Goal: Task Accomplishment & Management: Use online tool/utility

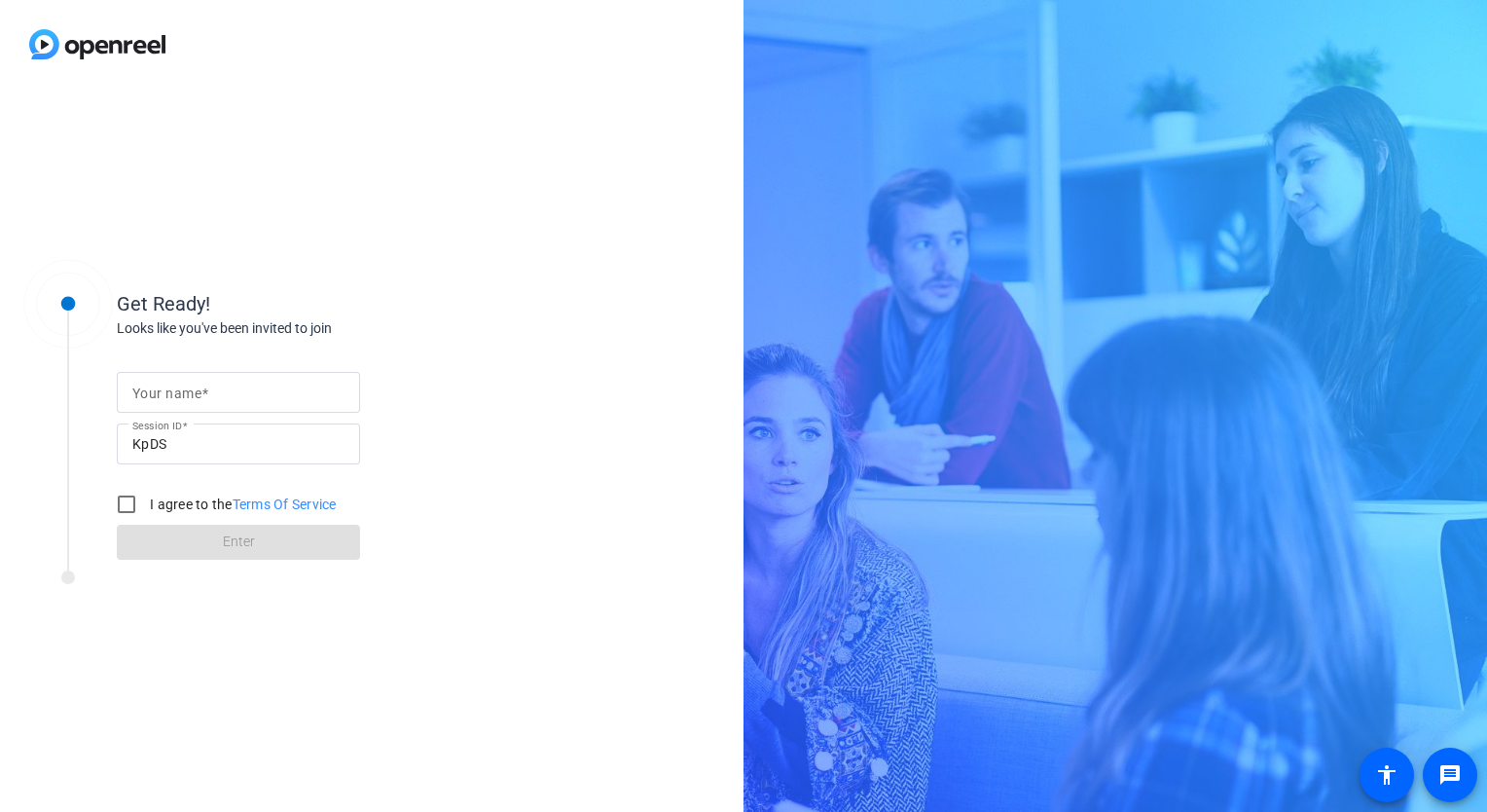
click at [153, 387] on mat-label "Your name" at bounding box center [167, 393] width 69 height 16
click at [153, 387] on input "Your name" at bounding box center [239, 392] width 213 height 23
type input "[PERSON_NAME]"
click at [125, 501] on input "I agree to the Terms Of Service" at bounding box center [127, 504] width 39 height 39
checkbox input "true"
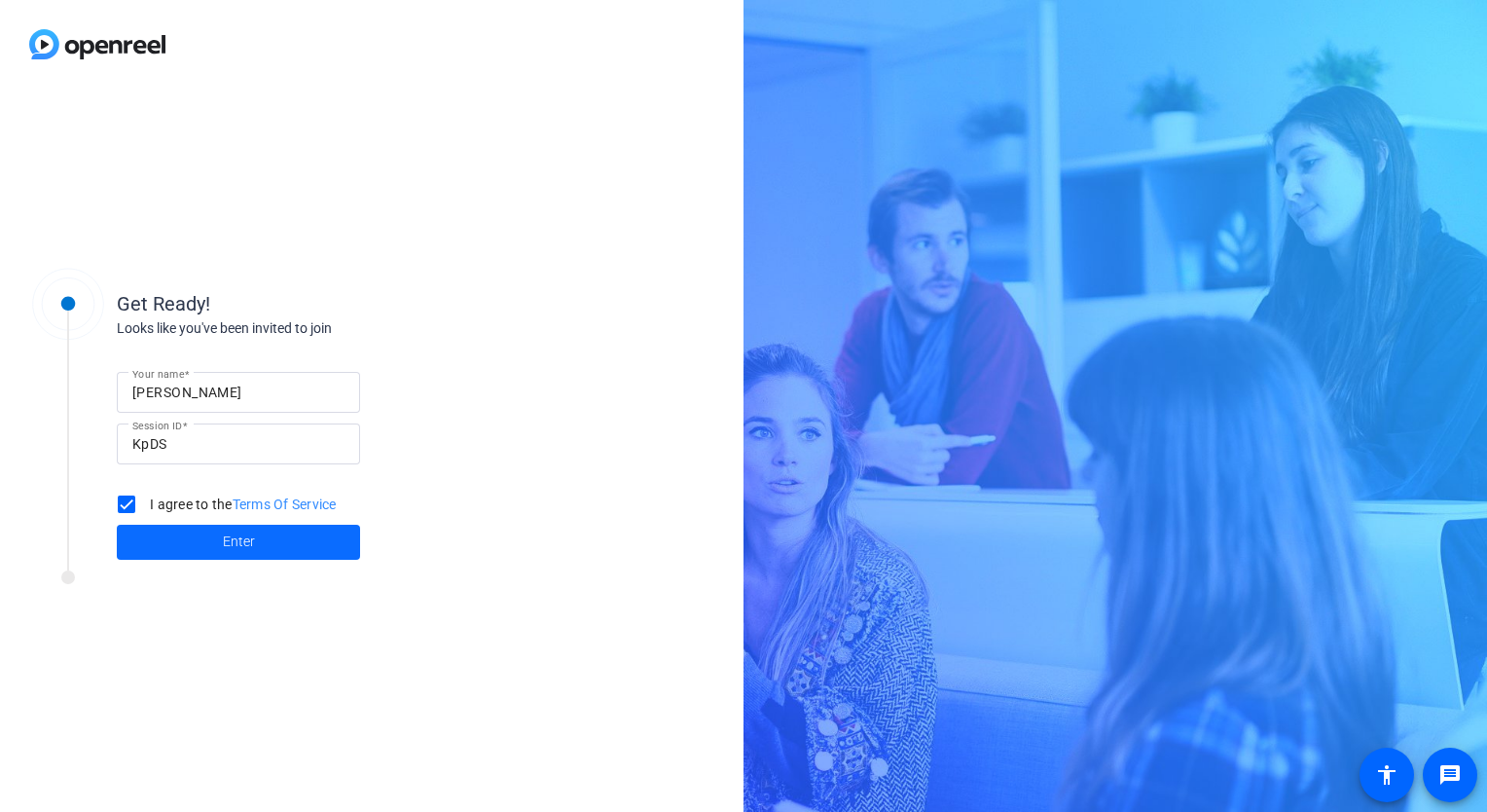
click at [226, 543] on span "Enter" at bounding box center [239, 541] width 32 height 20
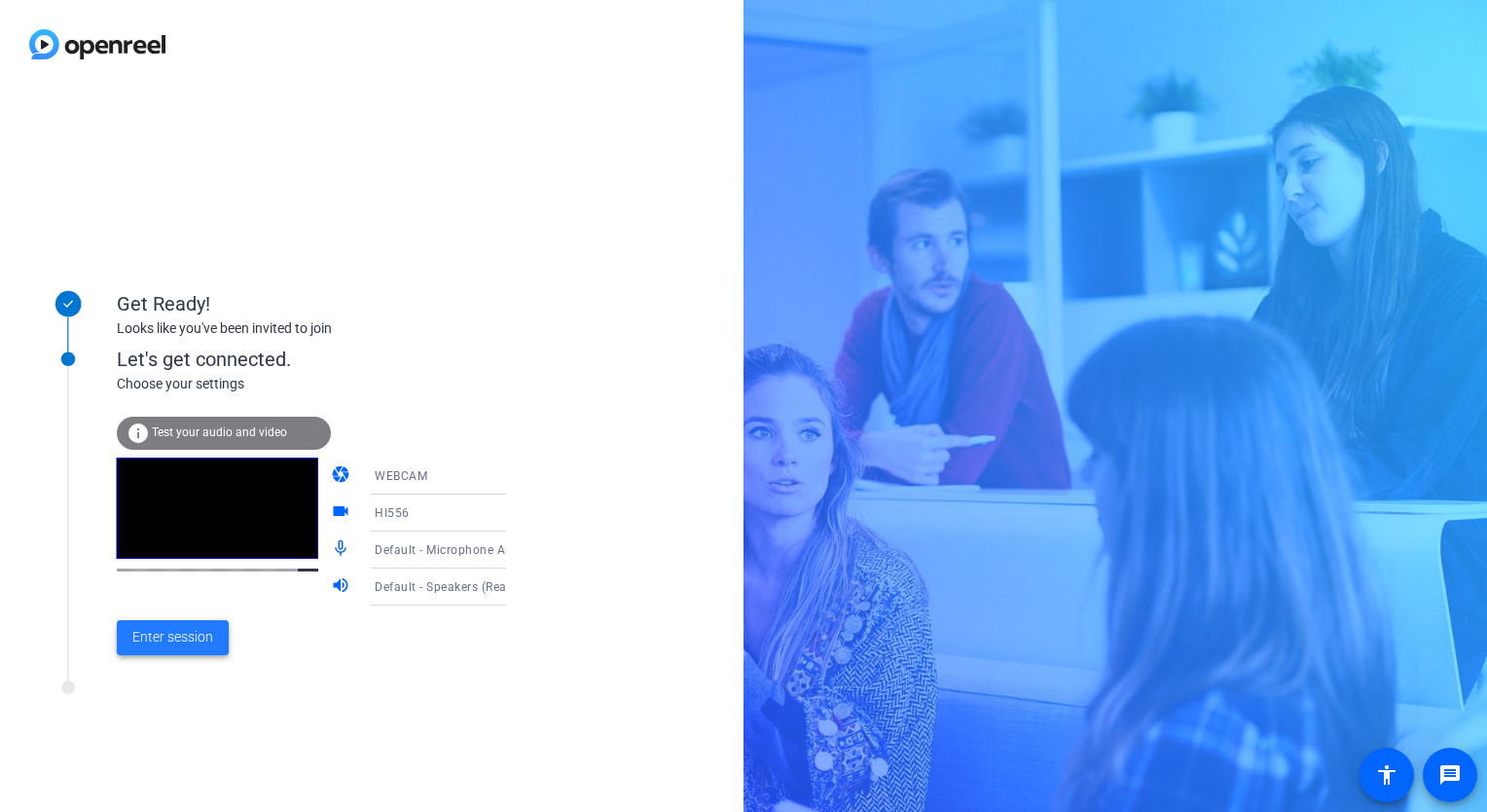
click at [180, 647] on span "Enter session" at bounding box center [173, 637] width 81 height 20
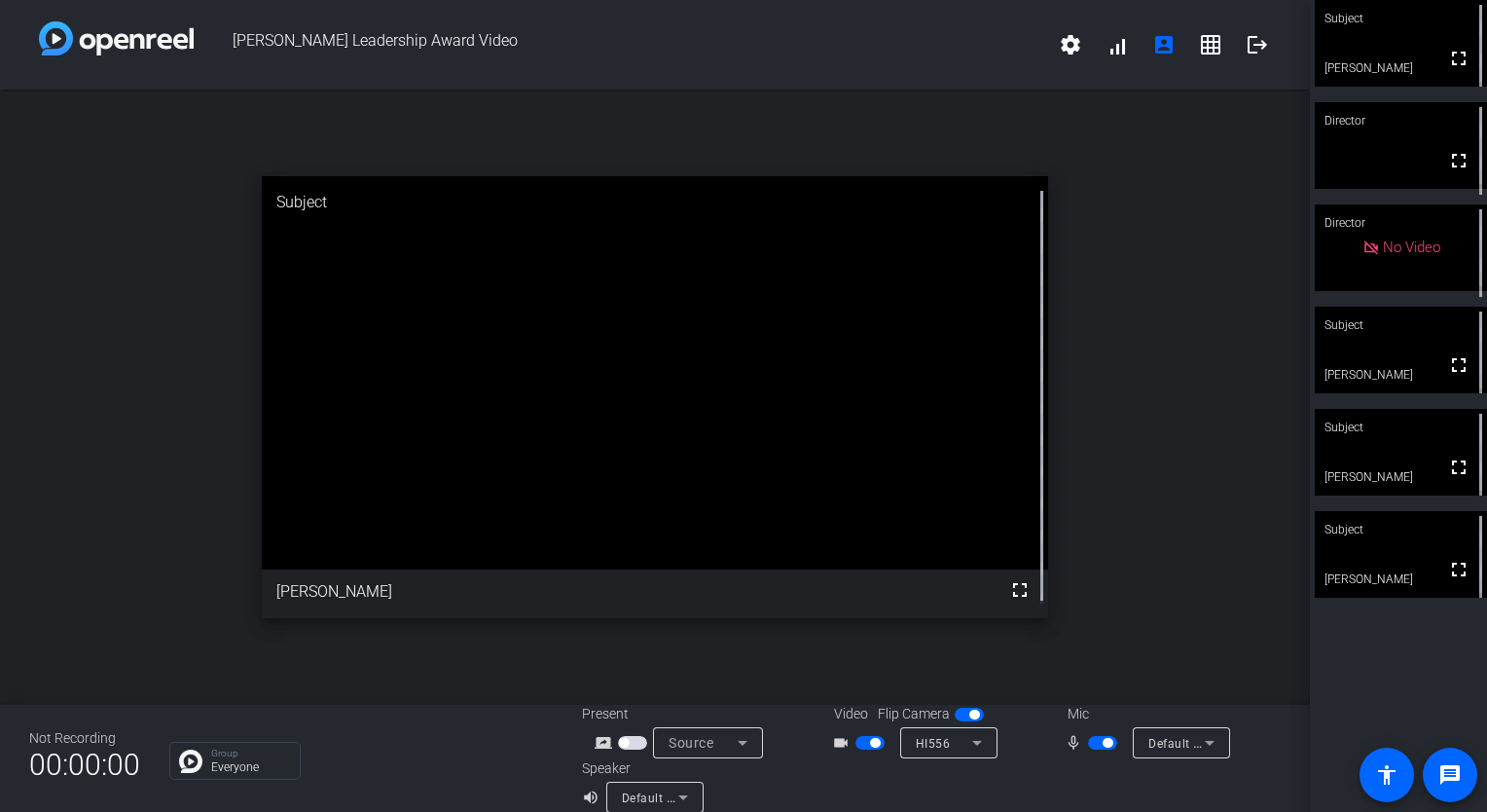
click at [1088, 742] on span "button" at bounding box center [1103, 743] width 29 height 14
click at [1099, 741] on span "button" at bounding box center [1103, 743] width 29 height 14
click at [1085, 754] on div "mic_none" at bounding box center [1099, 743] width 68 height 23
click at [1092, 744] on span "button" at bounding box center [1103, 743] width 29 height 14
